Goal: Transaction & Acquisition: Purchase product/service

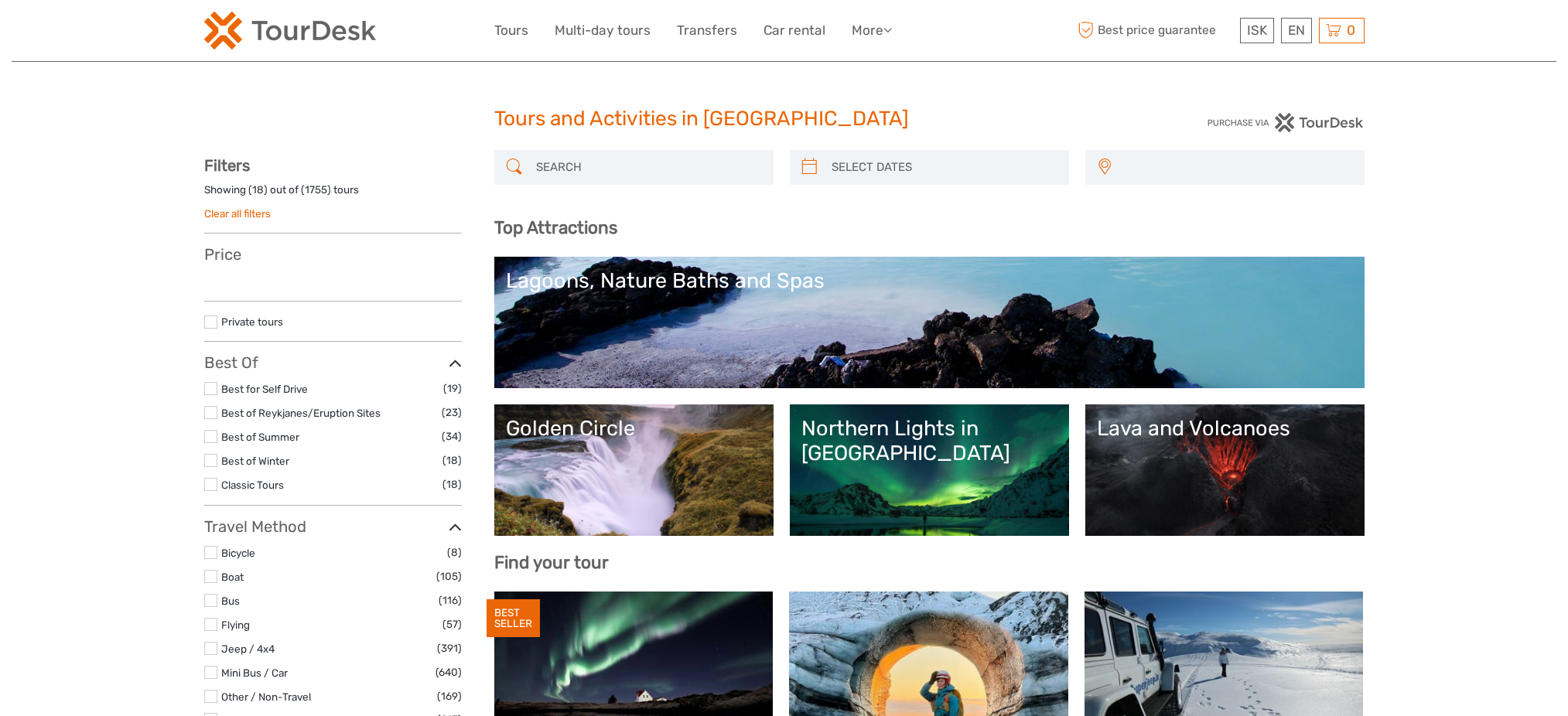
select select
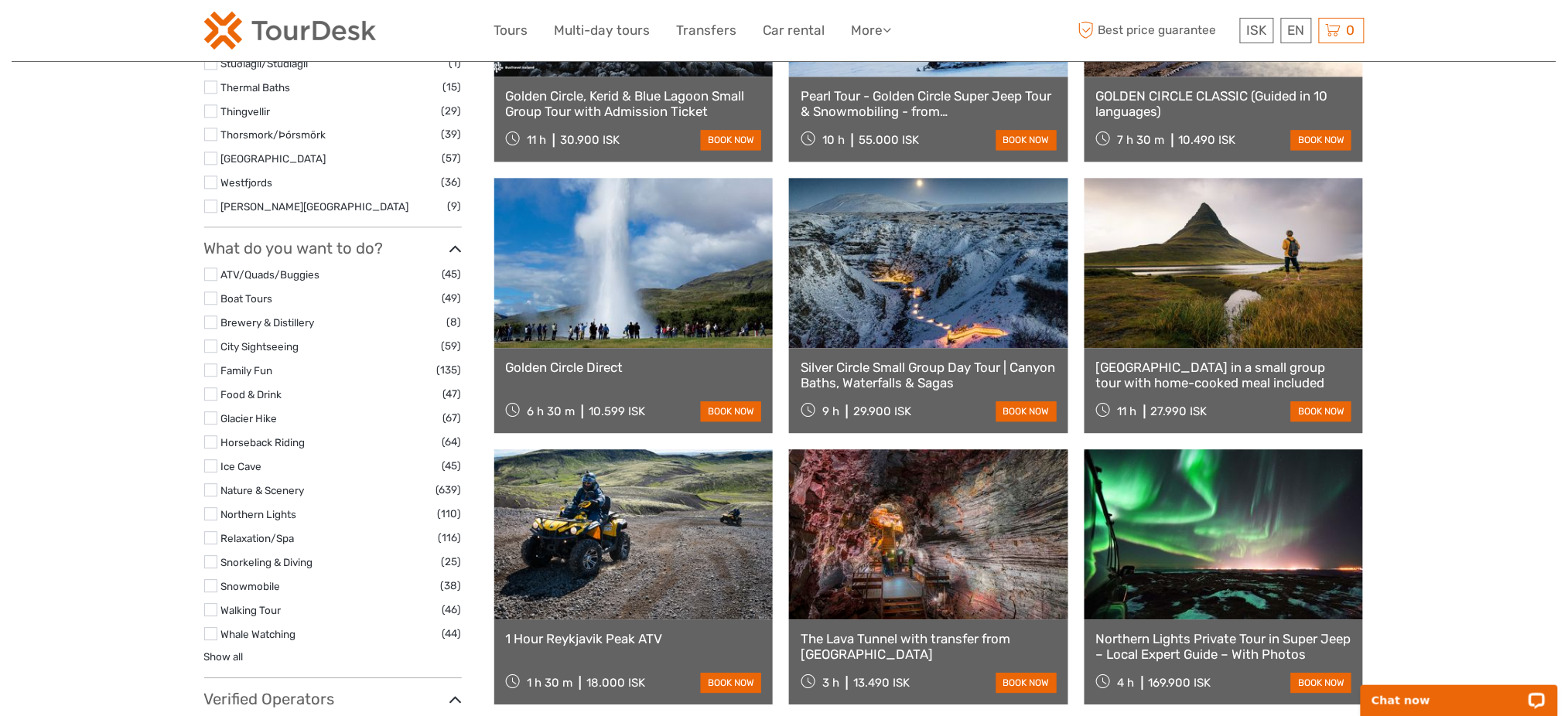
scroll to position [1443, 0]
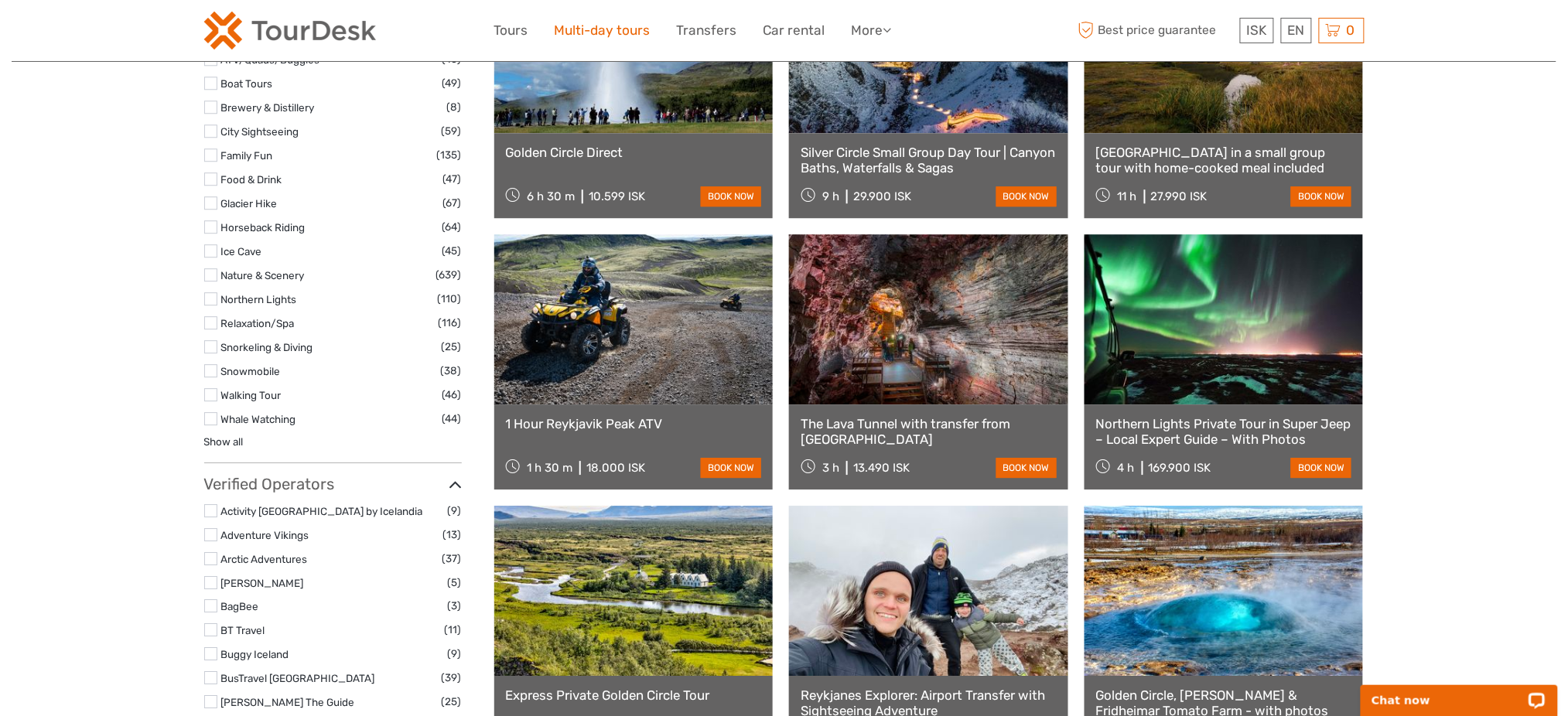
click at [566, 29] on link "Multi-day tours" at bounding box center [602, 30] width 96 height 22
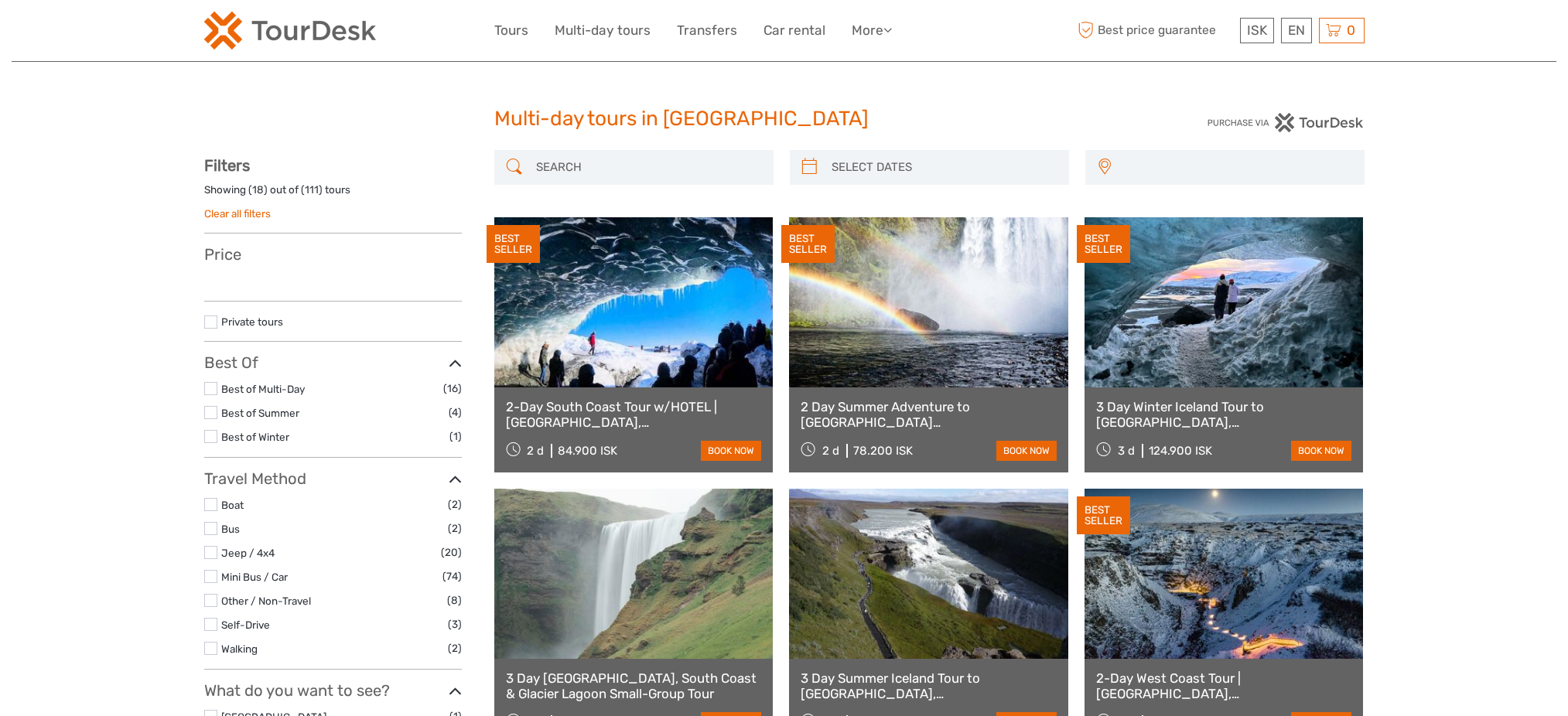
select select
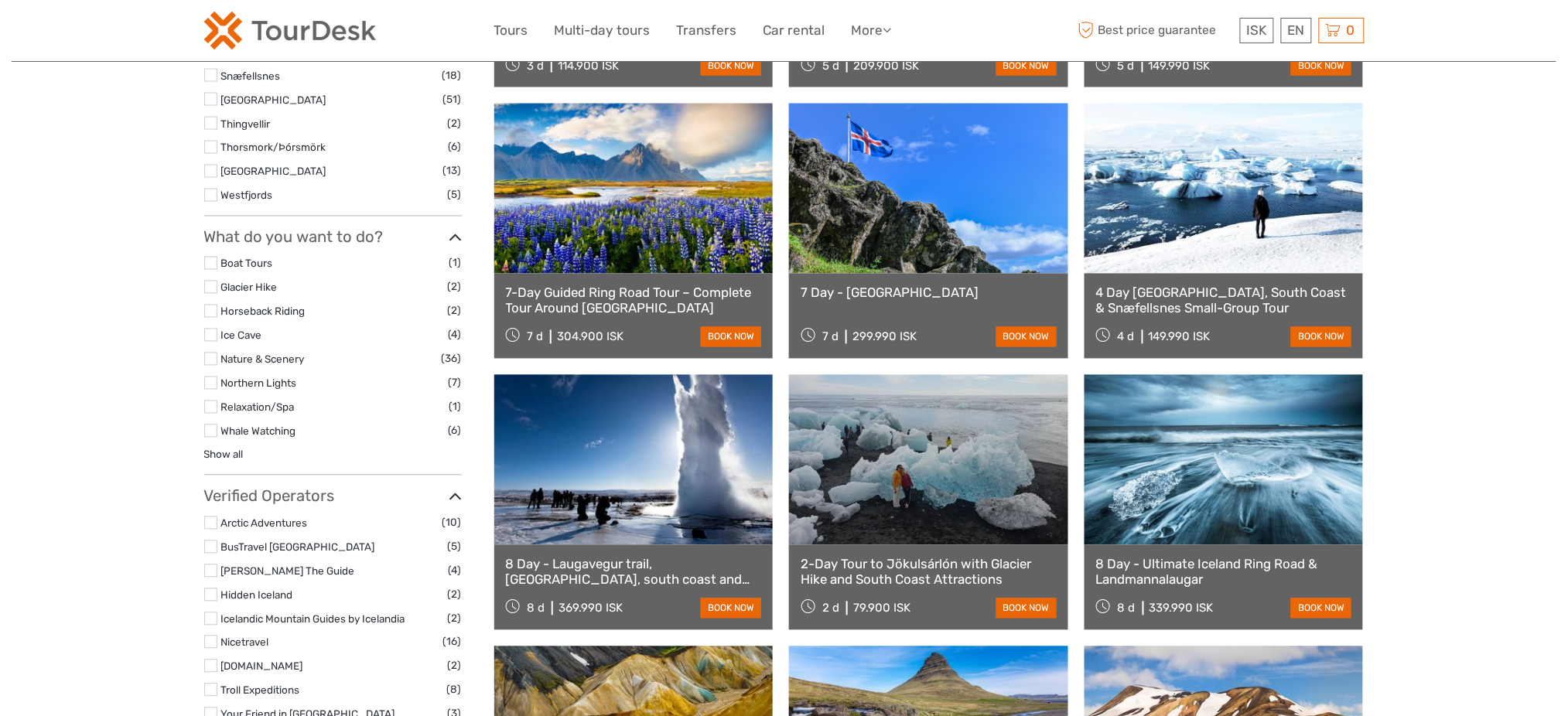
select select
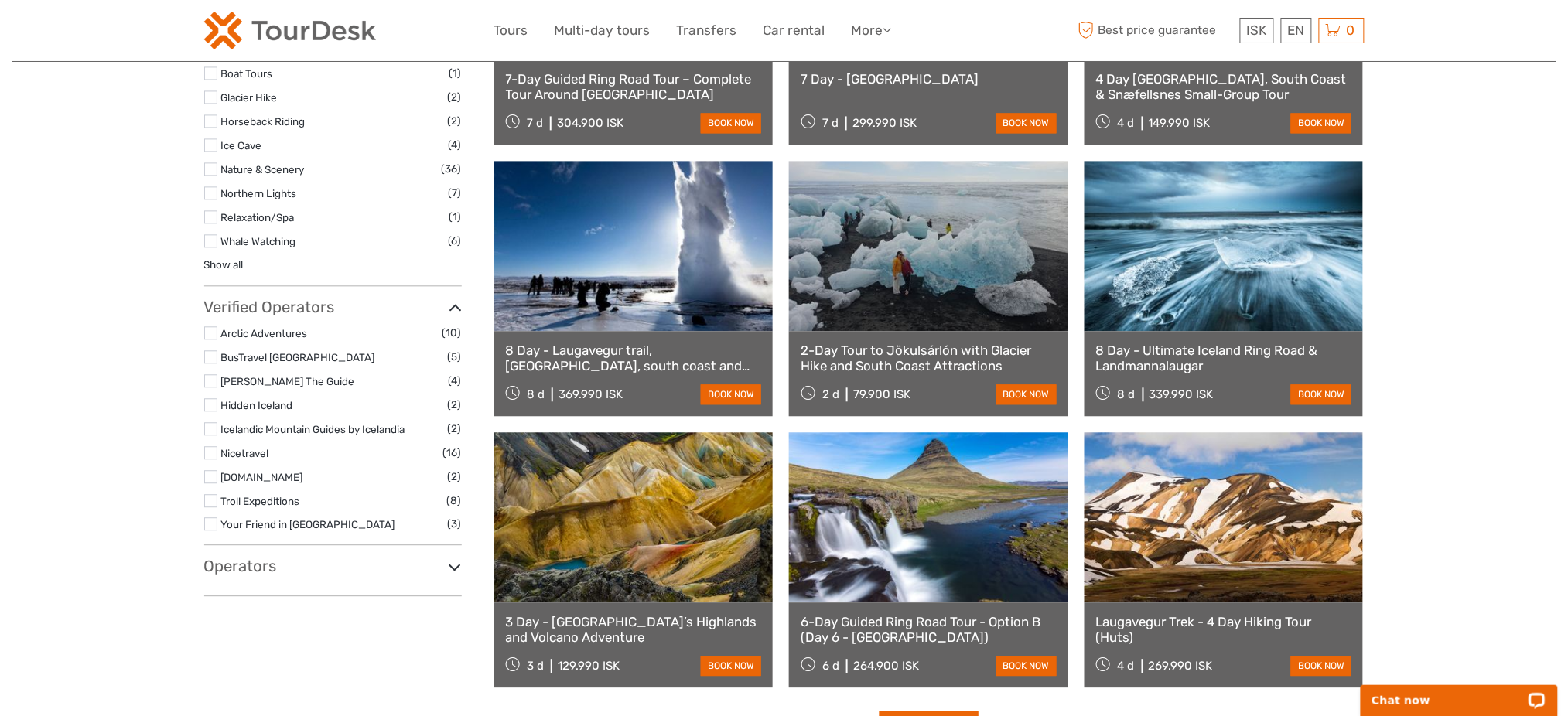
scroll to position [1054, 0]
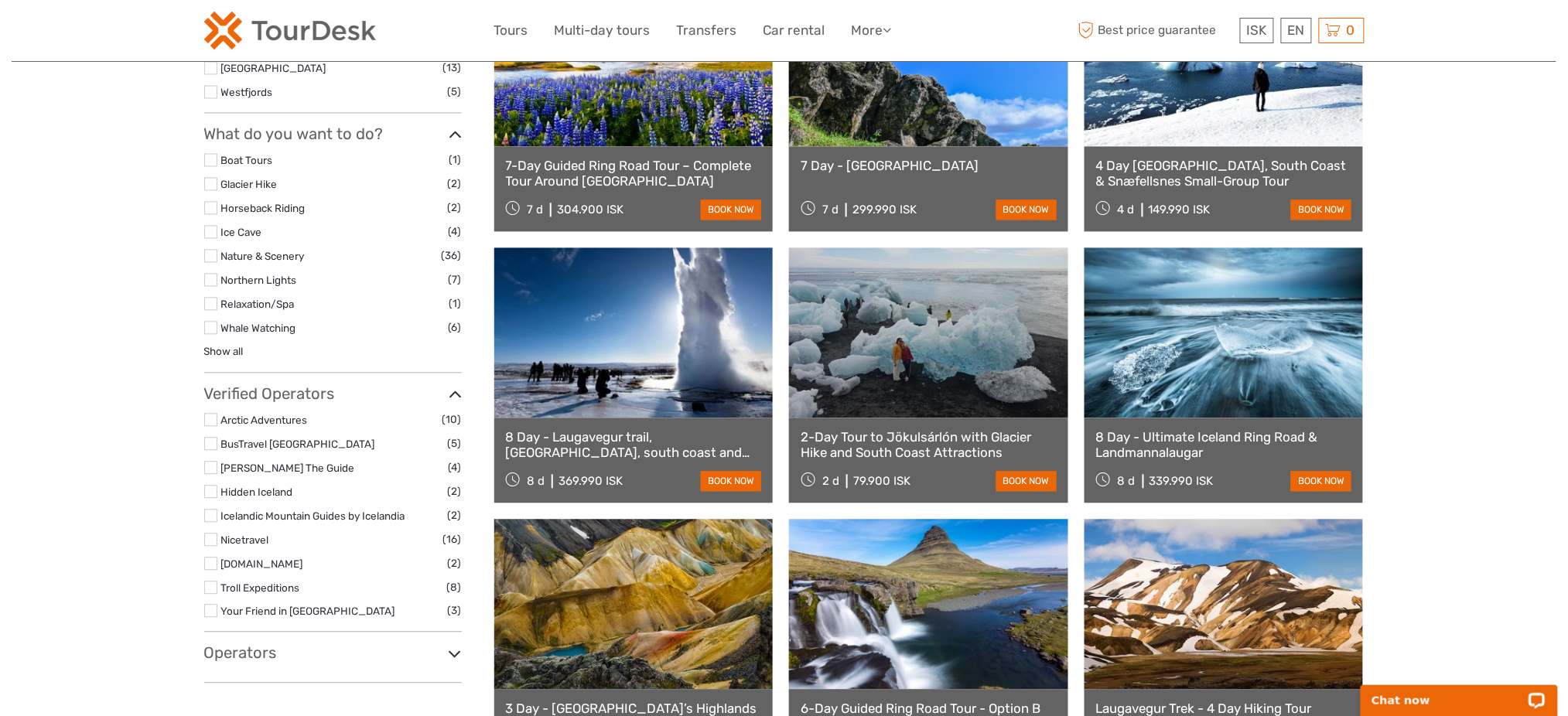
click at [273, 467] on link "[PERSON_NAME] The Guide" at bounding box center [288, 468] width 134 height 13
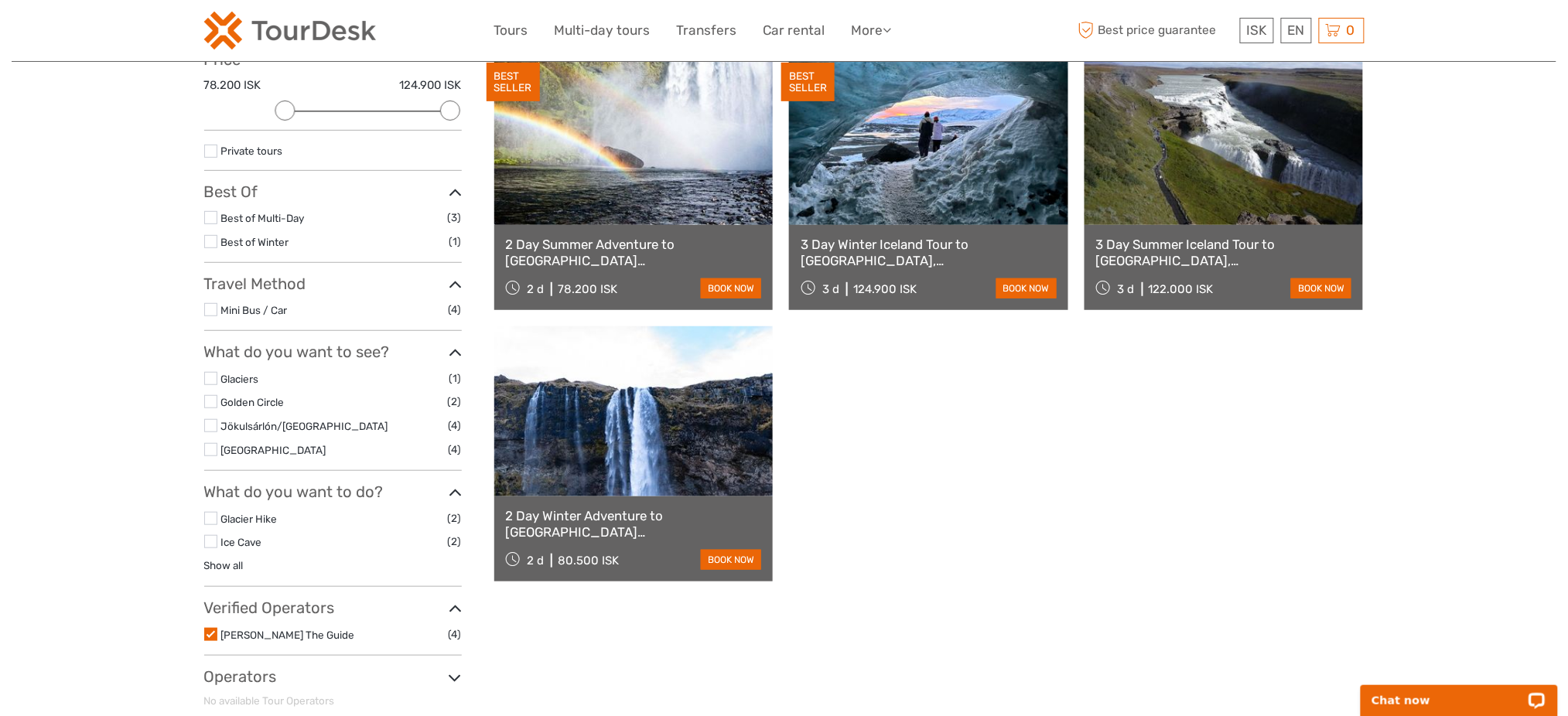
scroll to position [87, 0]
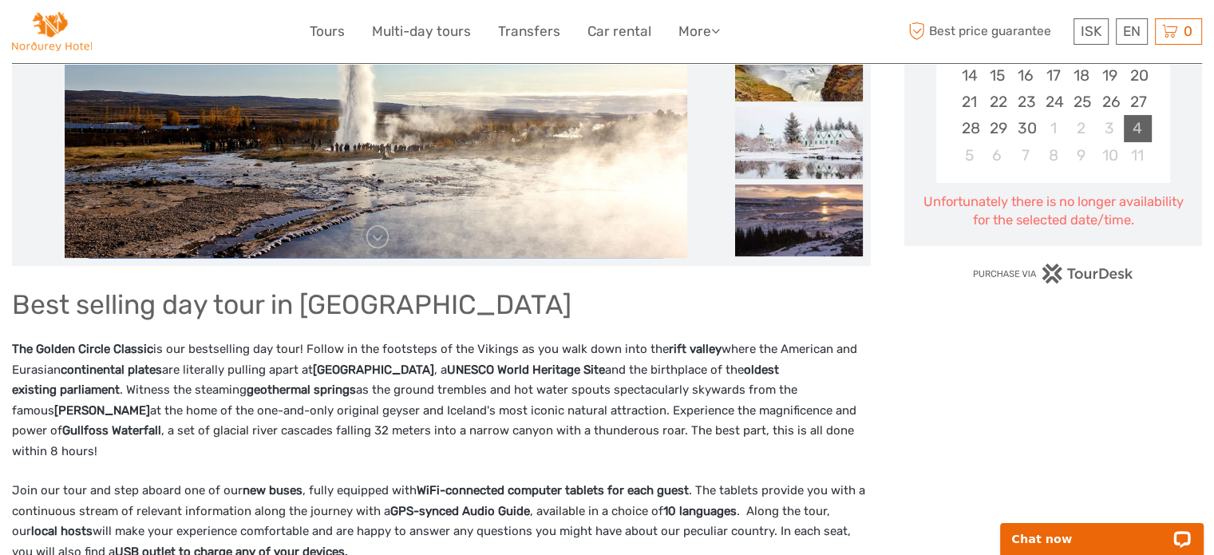
scroll to position [239, 0]
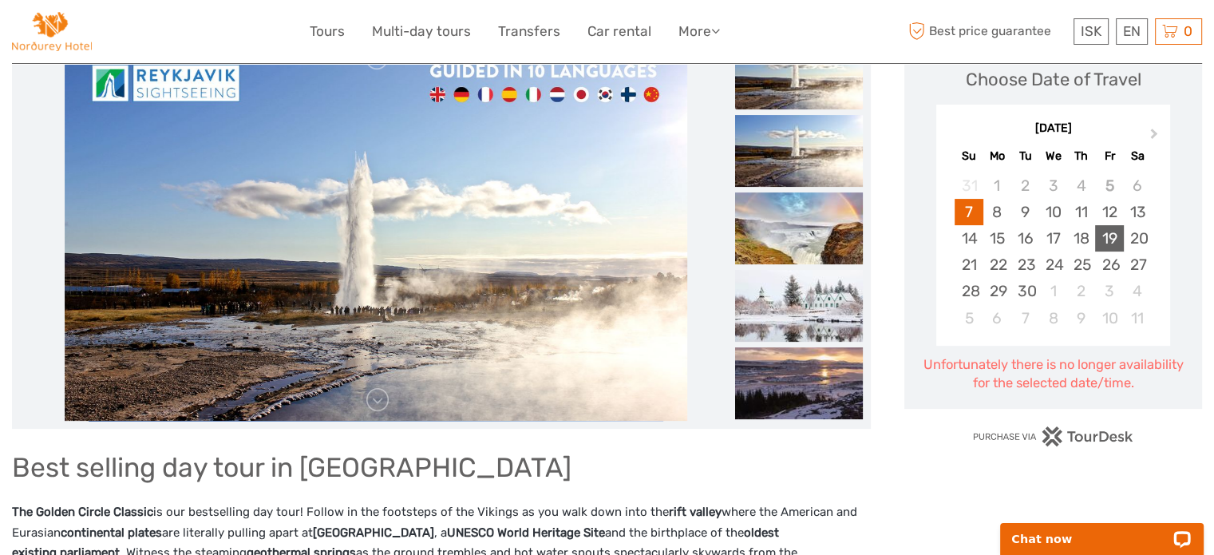
click at [1101, 235] on div "19" at bounding box center [1109, 238] width 28 height 26
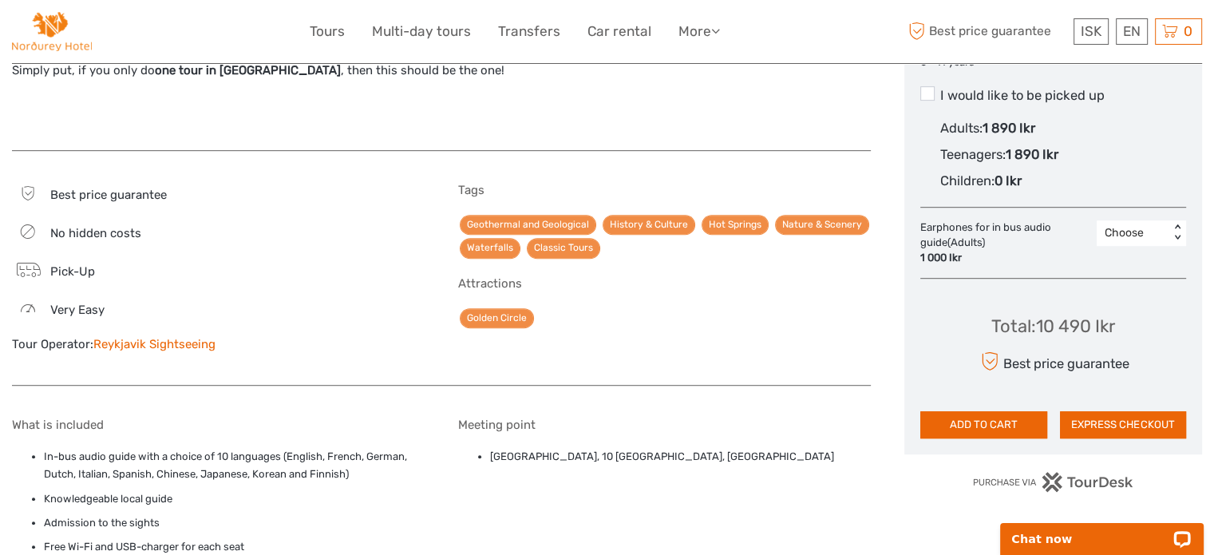
scroll to position [1037, 0]
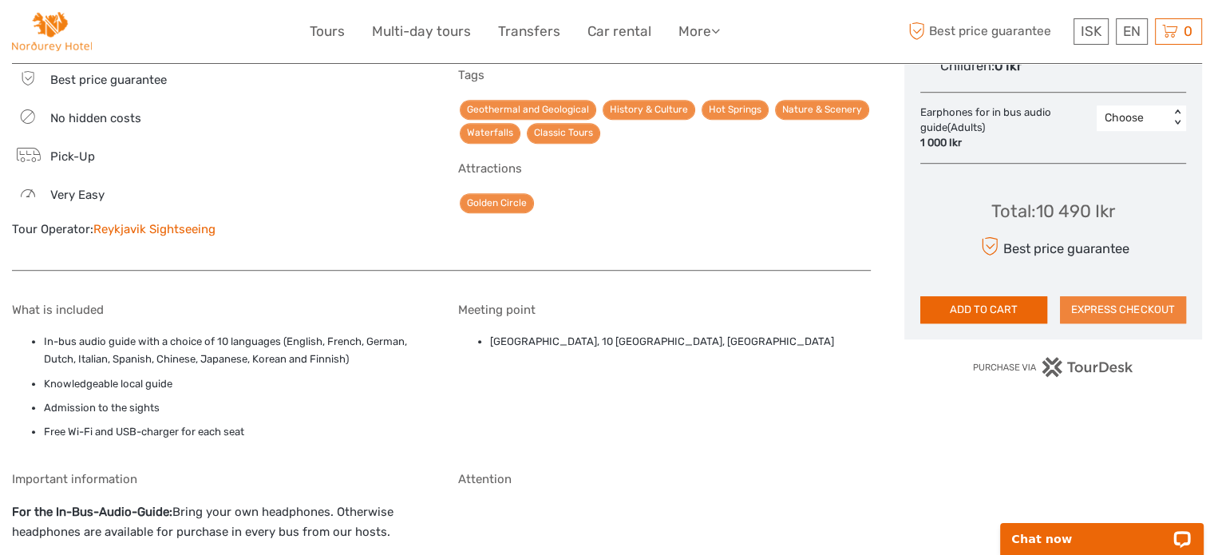
click at [1146, 299] on button "EXPRESS CHECKOUT" at bounding box center [1123, 309] width 126 height 27
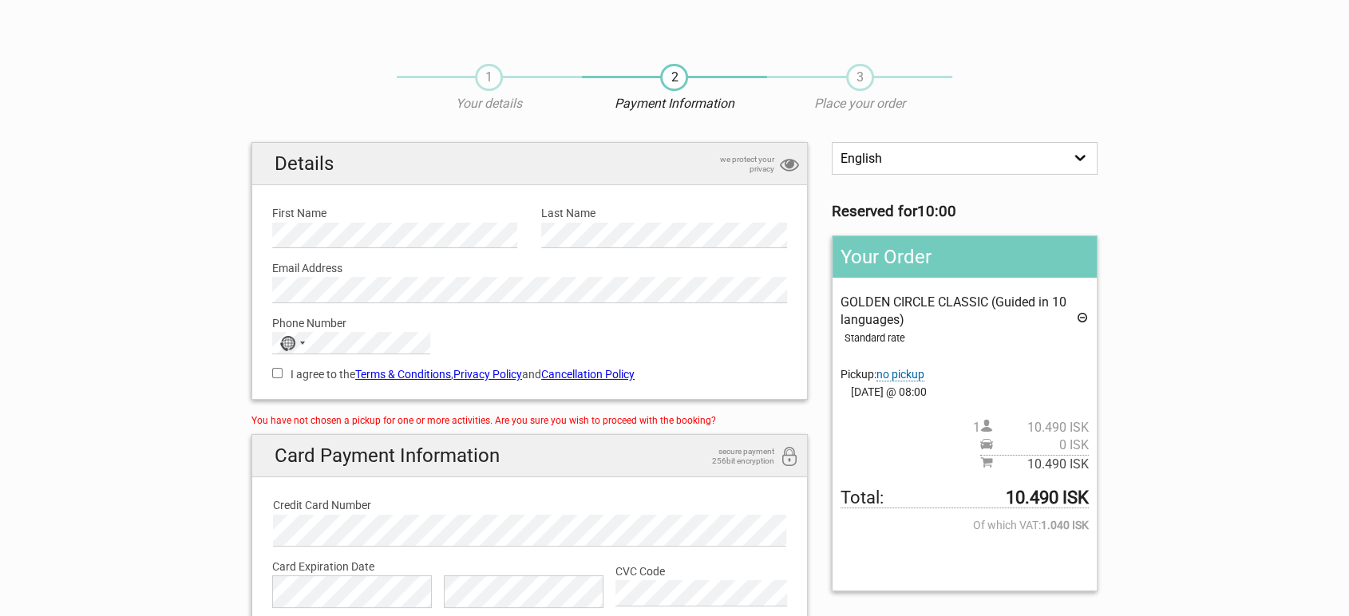
click at [587, 381] on label "I agree to the Terms & Conditions , Privacy Policy and Cancellation Policy" at bounding box center [529, 374] width 515 height 18
click at [282, 378] on input "I agree to the Terms & Conditions , Privacy Policy and Cancellation Policy" at bounding box center [277, 373] width 10 height 10
checkbox input "true"
click at [602, 378] on link "Cancellation Policy" at bounding box center [587, 374] width 93 height 13
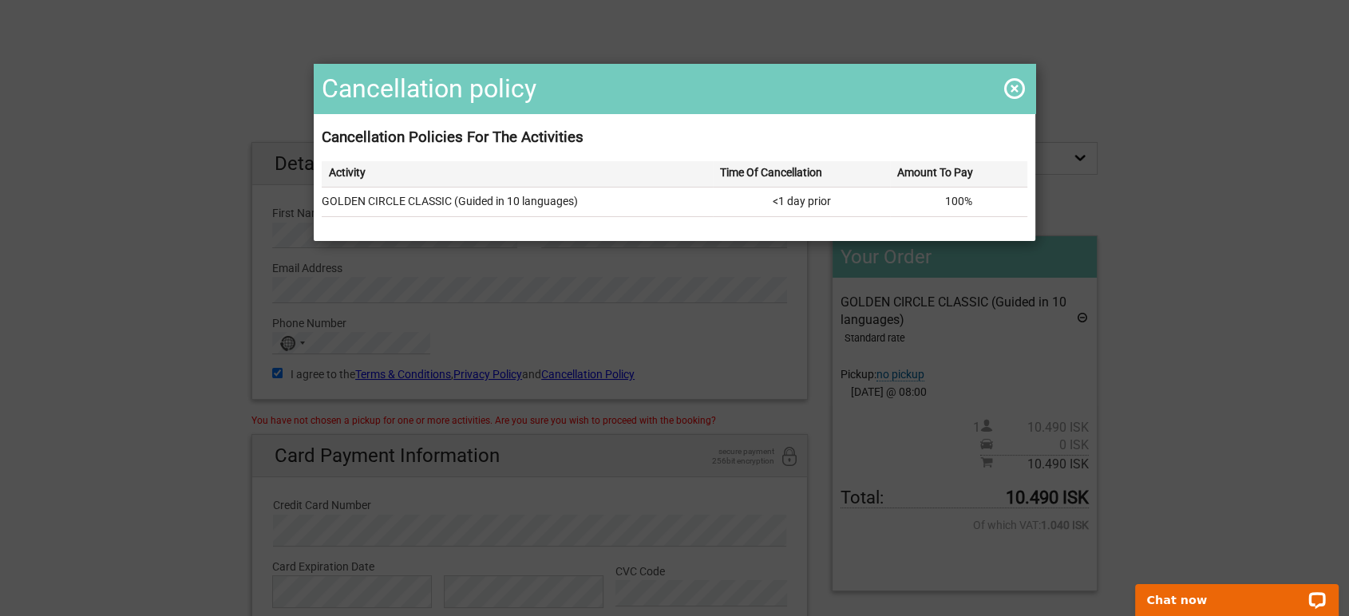
click at [10, 140] on div "Cancellation policy Cancellation Policies For The Activities Activity Time Of C…" at bounding box center [674, 308] width 1349 height 616
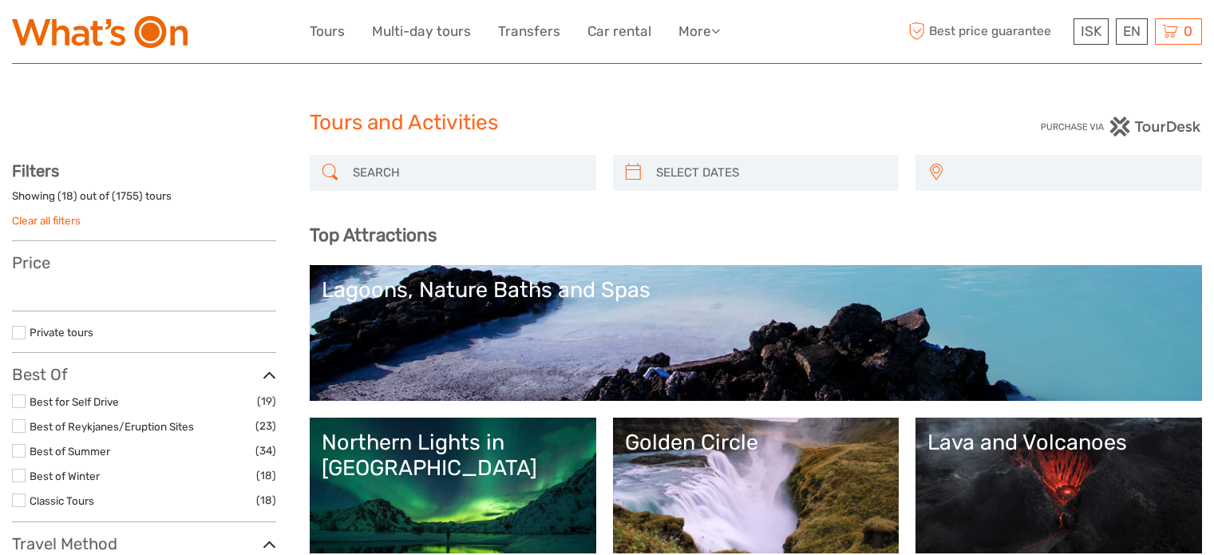
select select
click at [418, 183] on input "search" at bounding box center [467, 173] width 242 height 28
select select
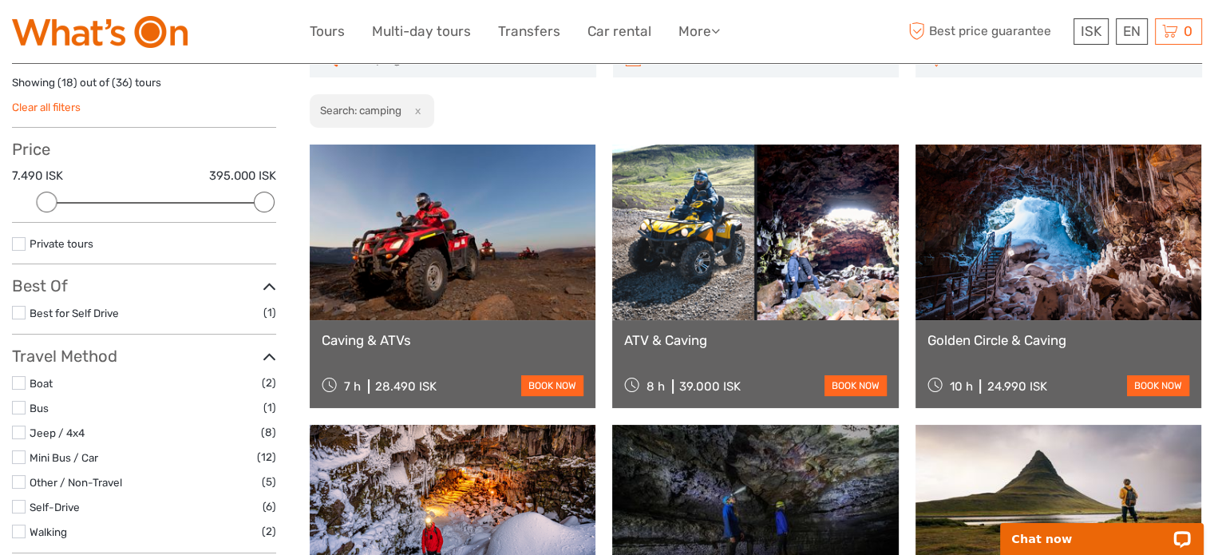
scroll to position [90, 0]
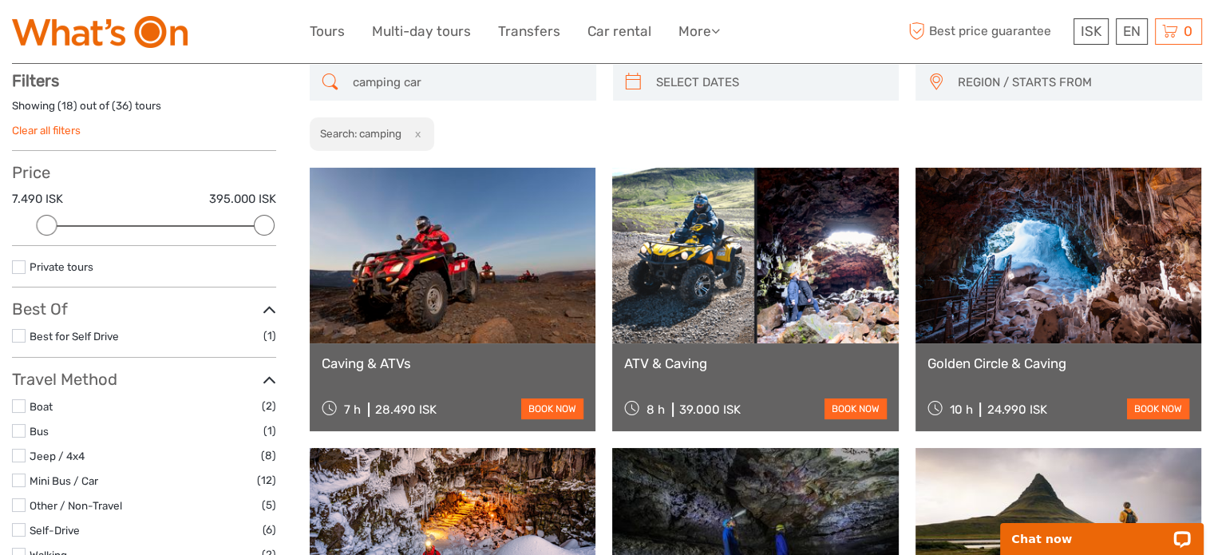
type input "camping card"
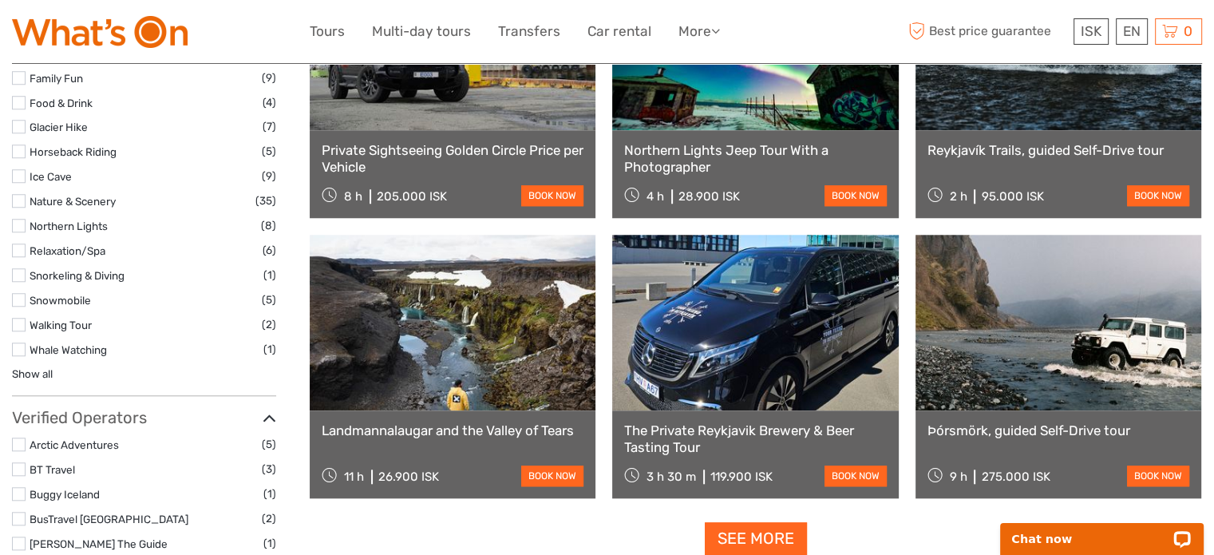
scroll to position [1686, 0]
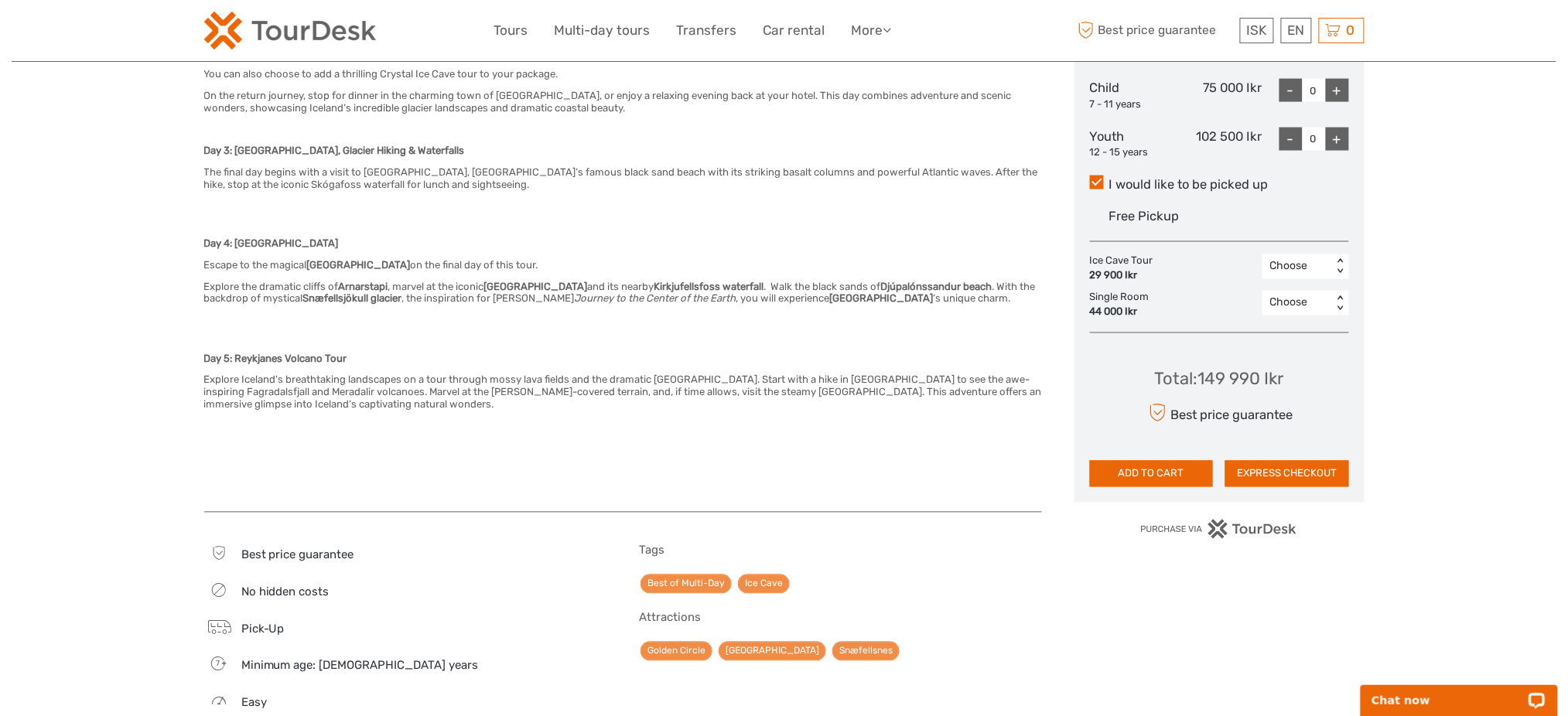
scroll to position [928, 0]
